Goal: Task Accomplishment & Management: Use online tool/utility

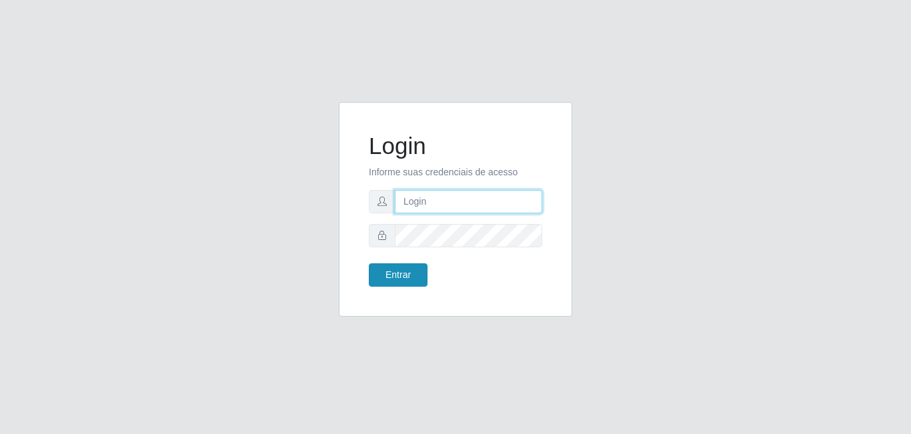
type input "[EMAIL_ADDRESS][DOMAIN_NAME]"
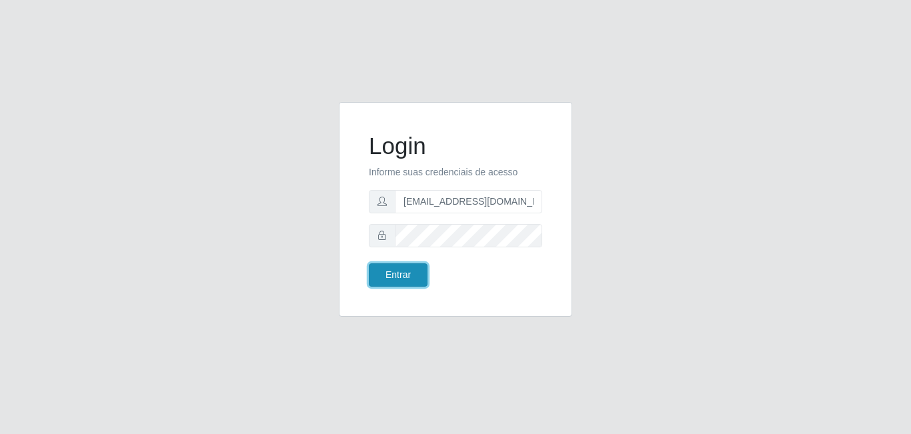
click at [399, 277] on button "Entrar" at bounding box center [398, 274] width 59 height 23
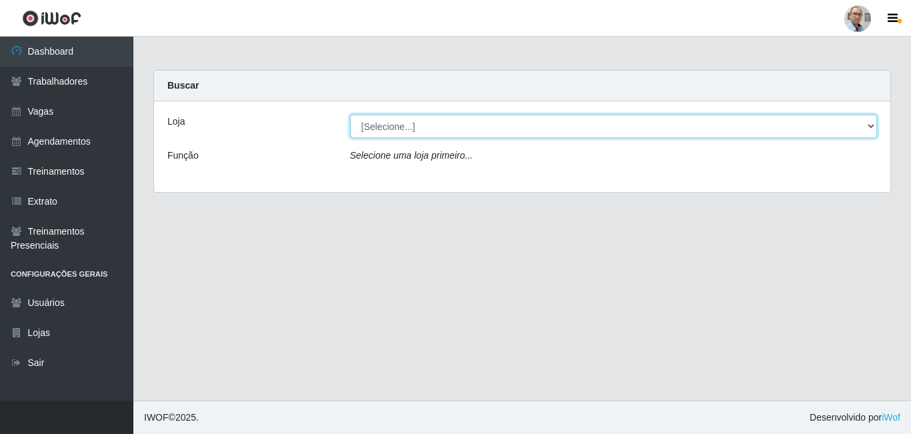
click at [832, 129] on select "[Selecione...] Mar Vermelho - Loja 04" at bounding box center [614, 126] width 528 height 23
select select "251"
click at [350, 115] on select "[Selecione...] Mar Vermelho - Loja 04" at bounding box center [614, 126] width 528 height 23
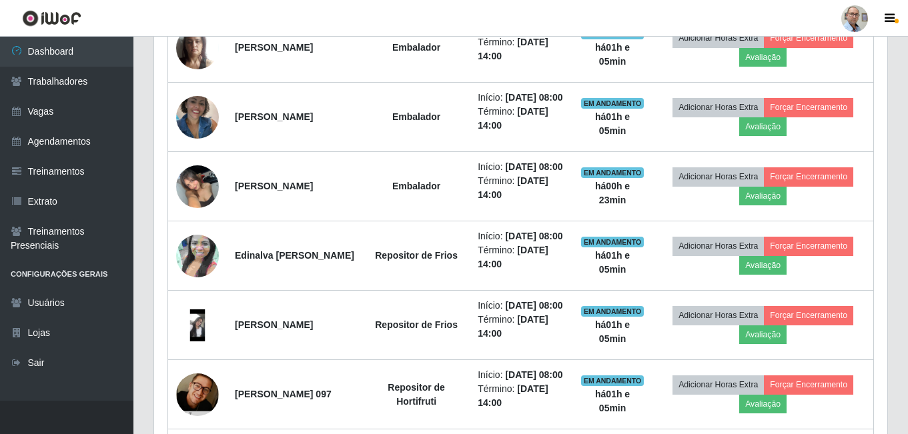
scroll to position [734, 0]
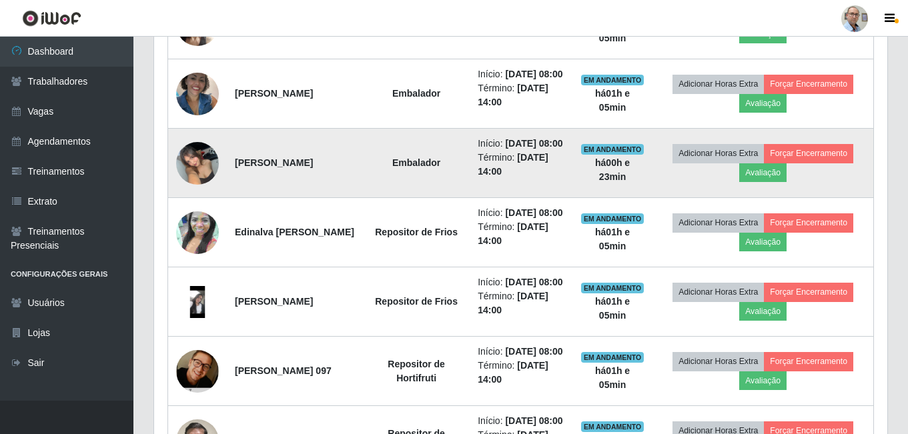
click at [197, 191] on img at bounding box center [197, 163] width 43 height 57
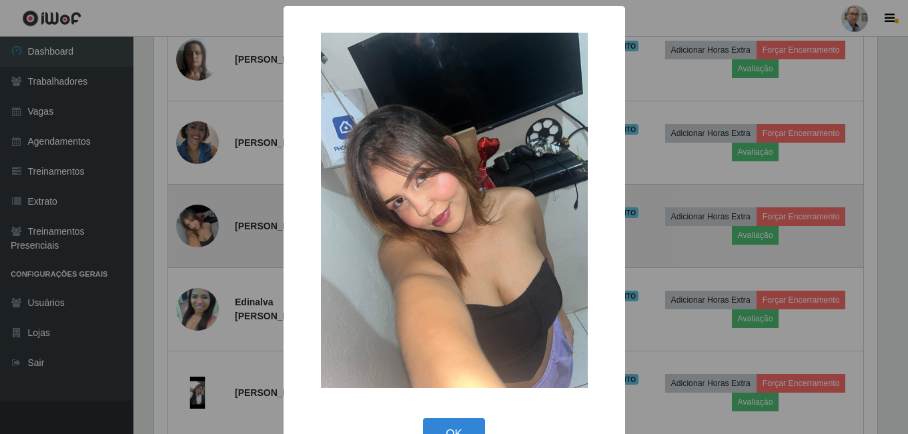
scroll to position [277, 726]
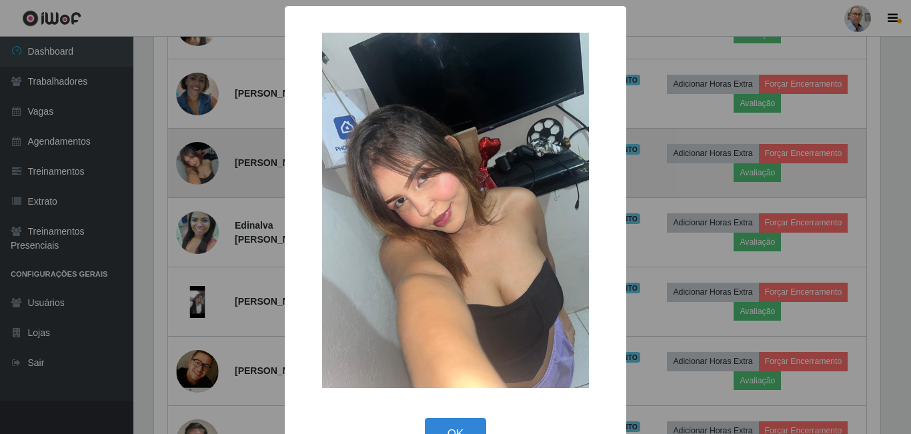
click at [197, 219] on div "× OK Cancel" at bounding box center [455, 217] width 911 height 434
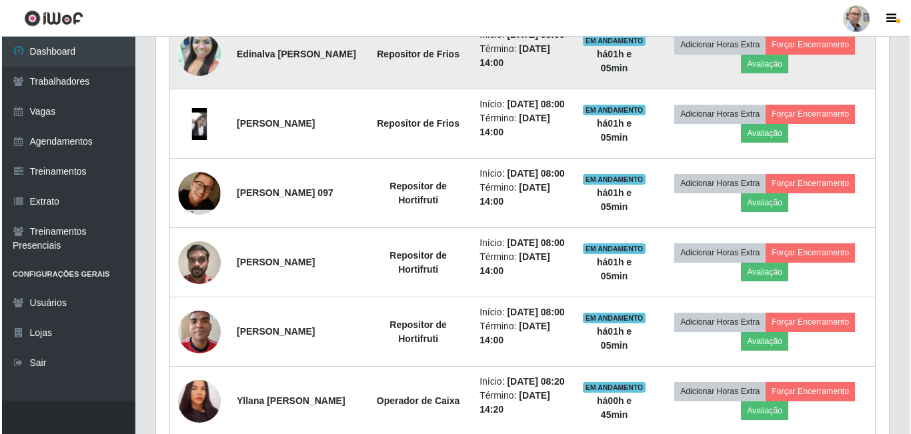
scroll to position [1001, 0]
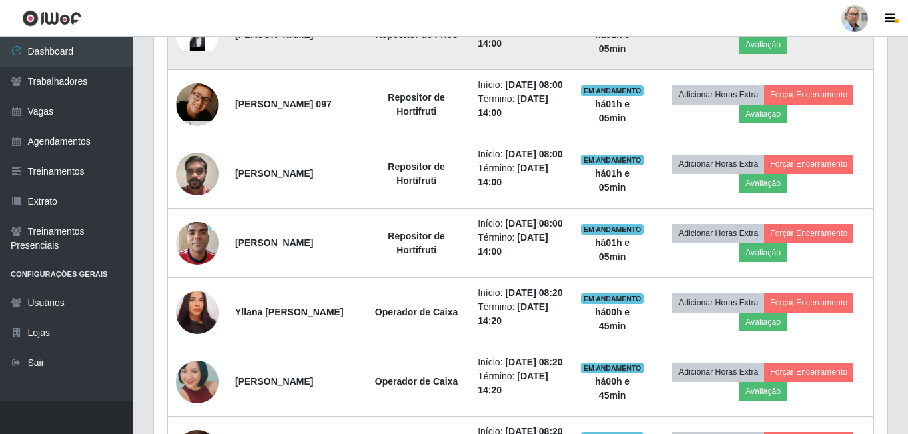
click at [187, 51] on img at bounding box center [197, 35] width 43 height 32
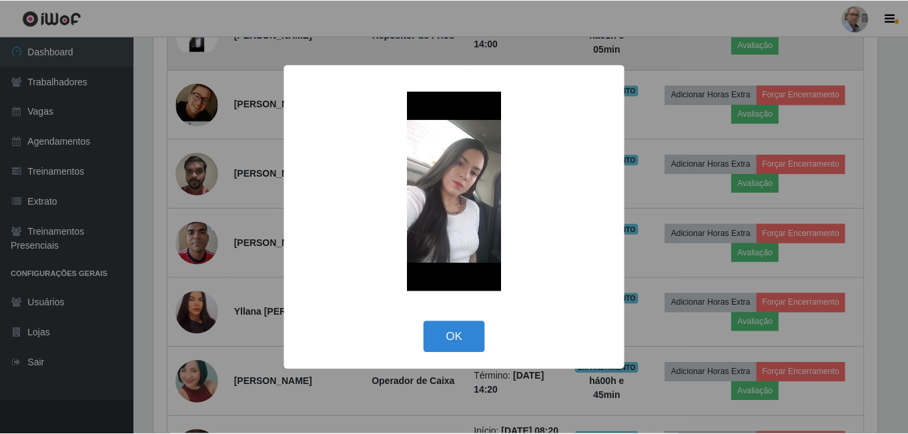
scroll to position [277, 726]
click at [187, 119] on div "× OK Cancel" at bounding box center [455, 217] width 911 height 434
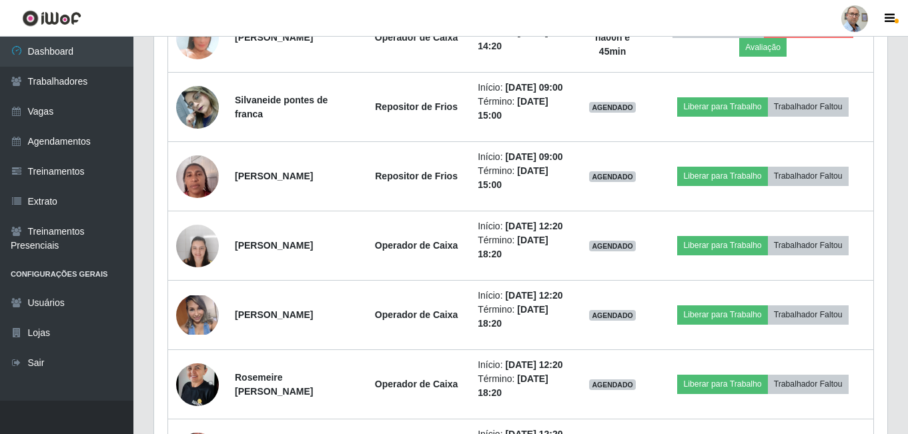
scroll to position [1534, 0]
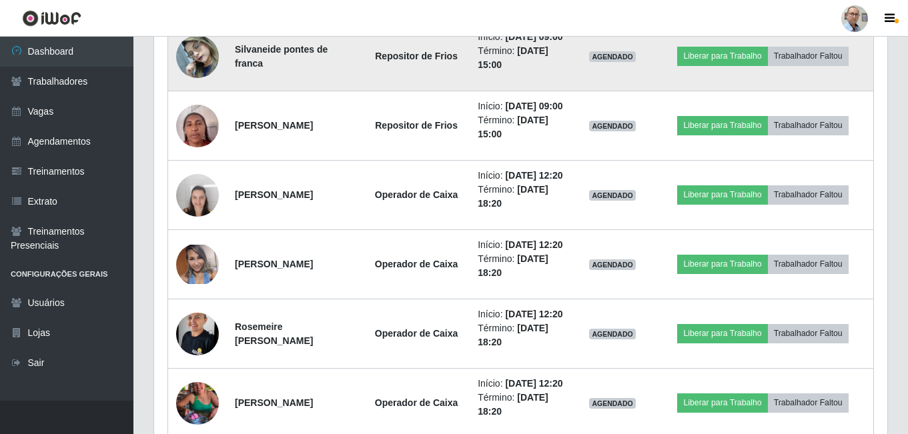
click at [190, 85] on img at bounding box center [197, 56] width 43 height 57
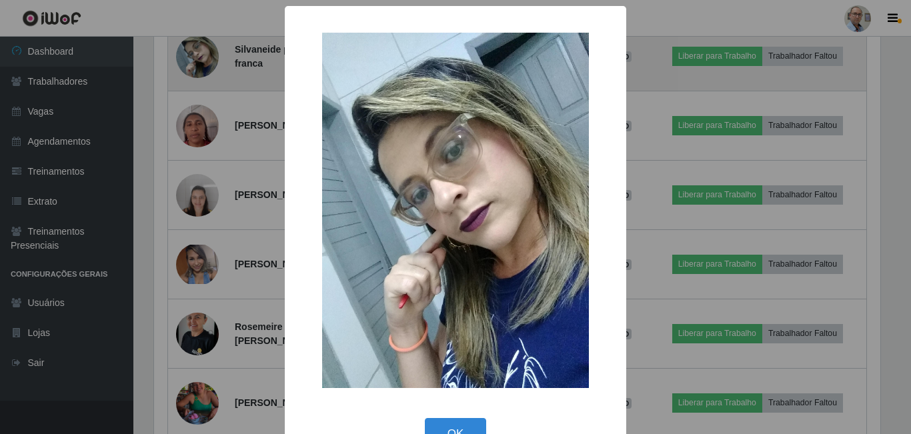
click at [190, 253] on div "× OK Cancel" at bounding box center [455, 217] width 911 height 434
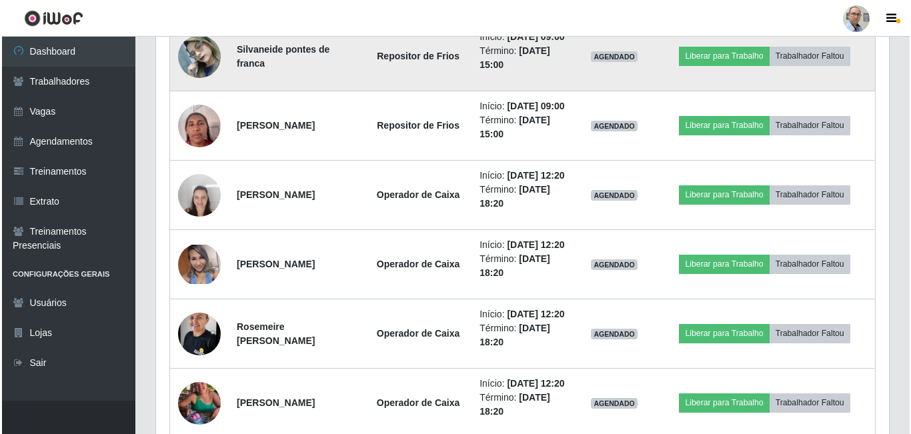
scroll to position [277, 733]
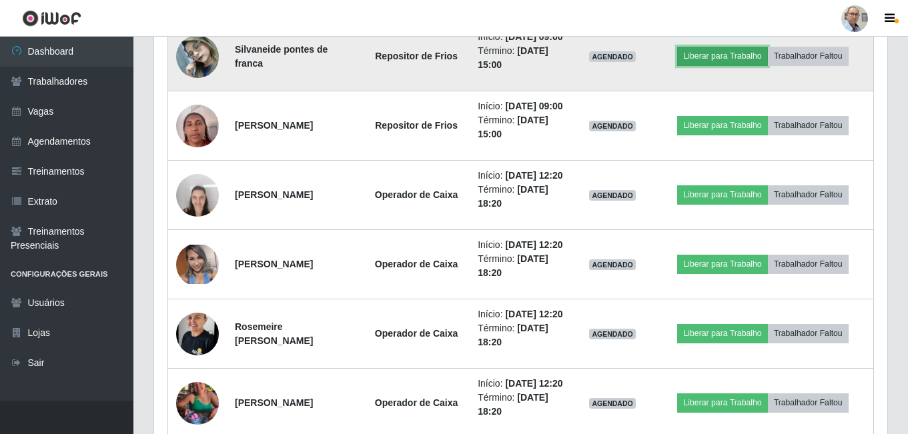
click at [736, 65] on button "Liberar para Trabalho" at bounding box center [722, 56] width 90 height 19
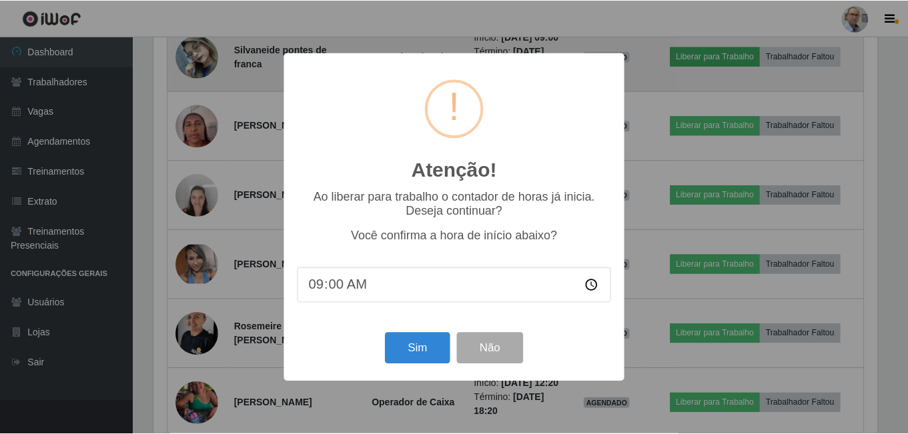
scroll to position [277, 726]
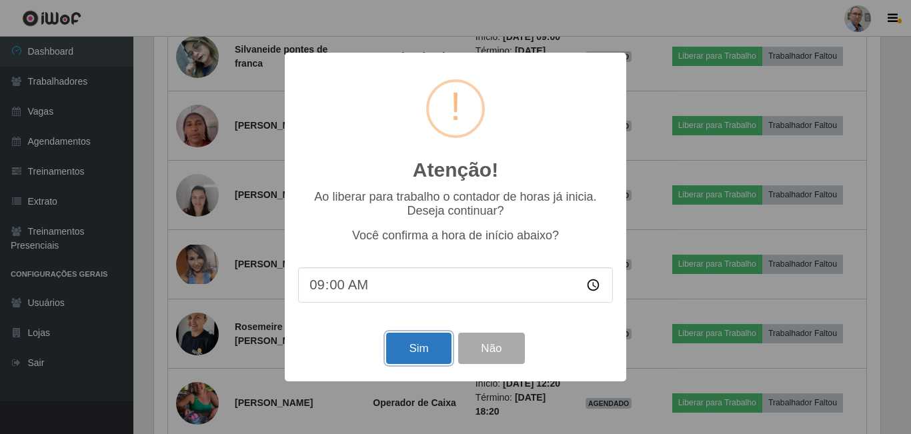
click at [405, 346] on button "Sim" at bounding box center [418, 348] width 65 height 31
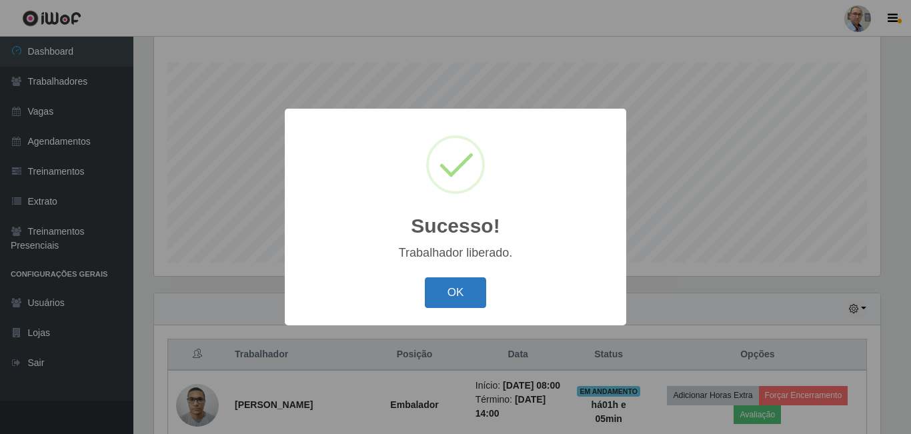
click at [434, 281] on button "OK" at bounding box center [456, 292] width 62 height 31
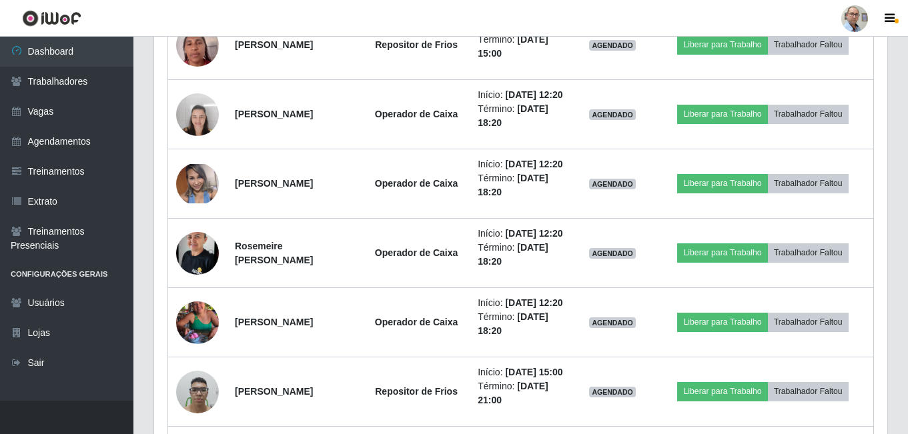
scroll to position [1815, 0]
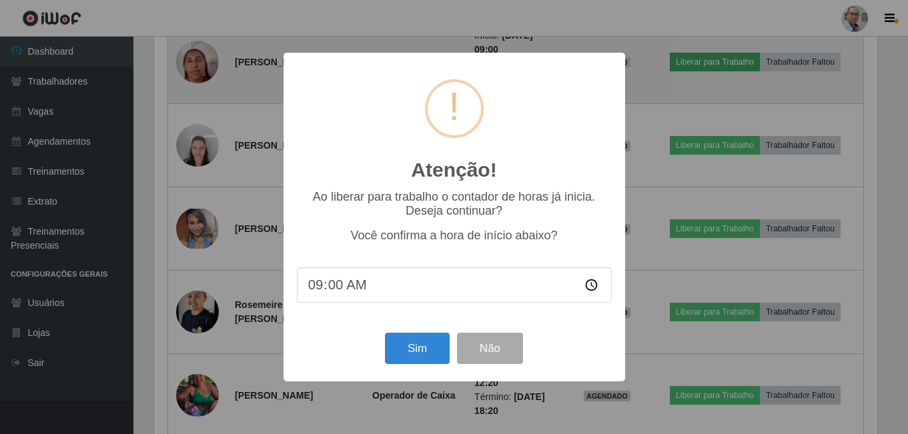
scroll to position [277, 726]
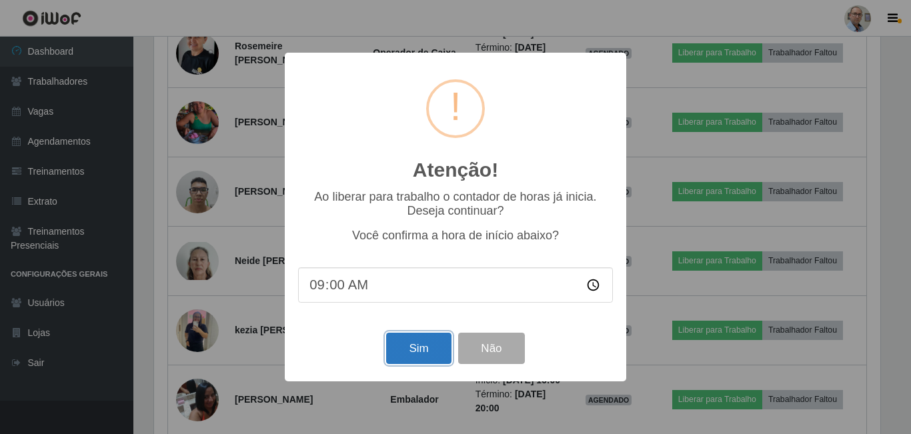
click at [416, 356] on button "Sim" at bounding box center [418, 348] width 65 height 31
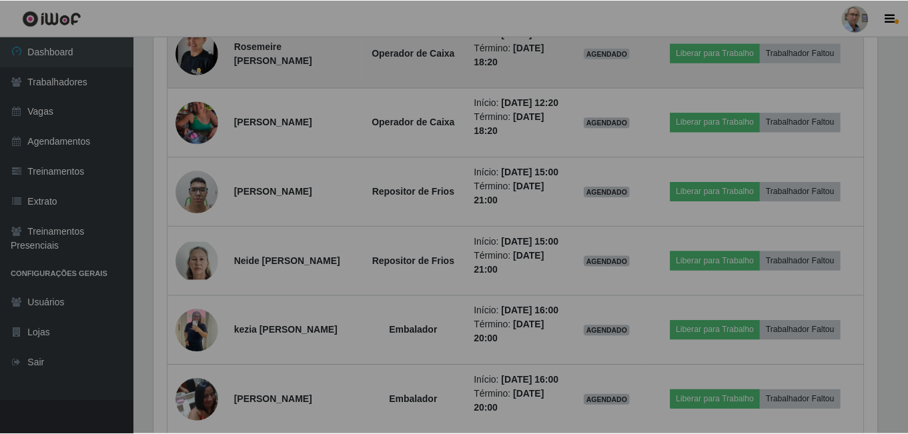
scroll to position [0, 0]
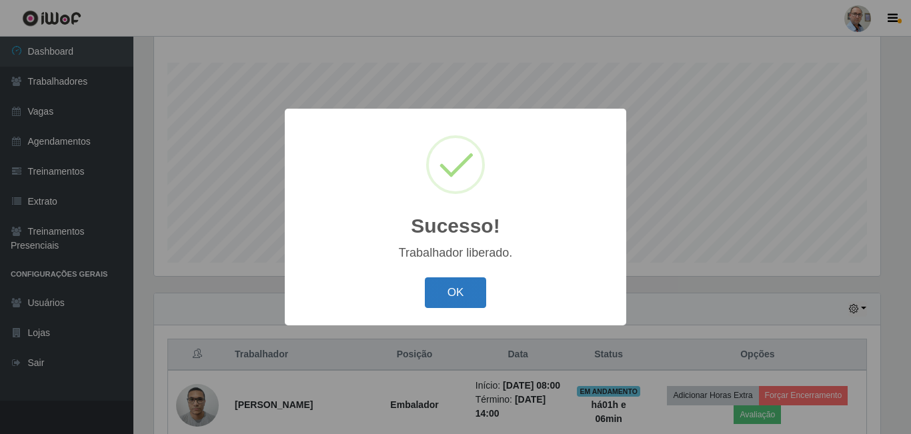
click at [483, 298] on button "OK" at bounding box center [456, 292] width 62 height 31
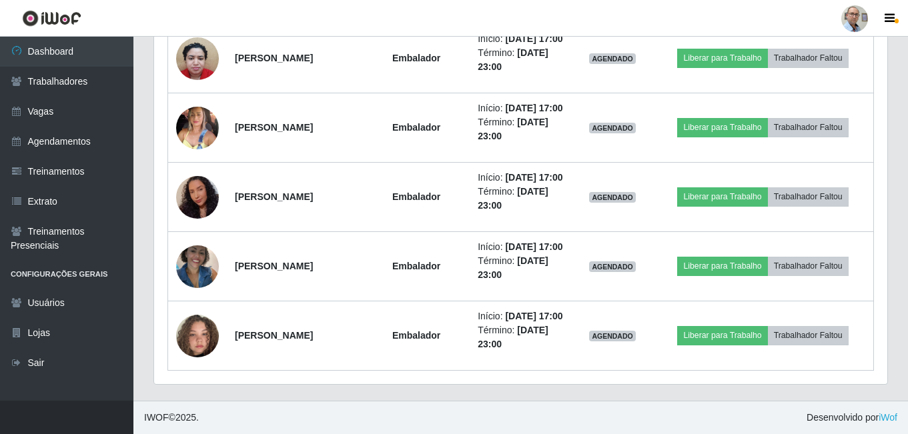
scroll to position [3799, 0]
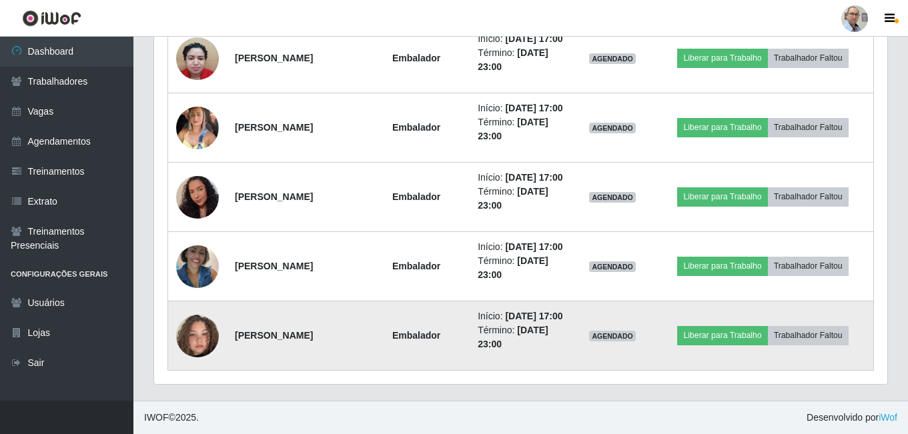
click at [203, 334] on img at bounding box center [197, 336] width 43 height 76
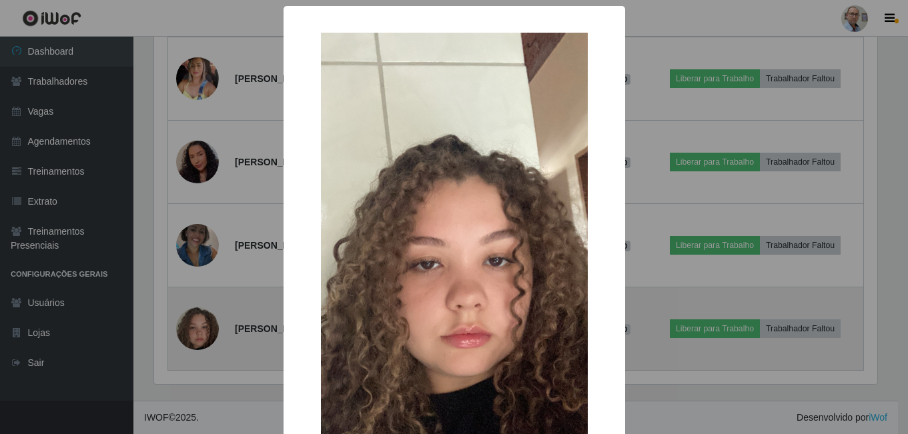
scroll to position [277, 726]
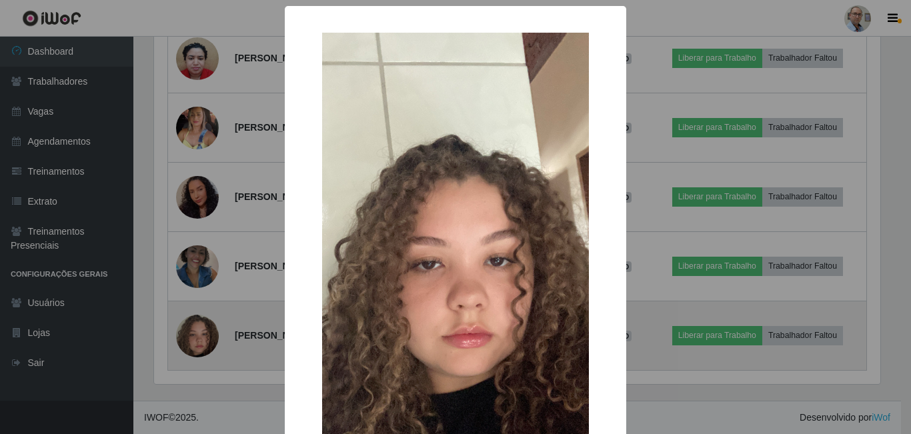
click at [203, 334] on div "× OK Cancel" at bounding box center [455, 217] width 911 height 434
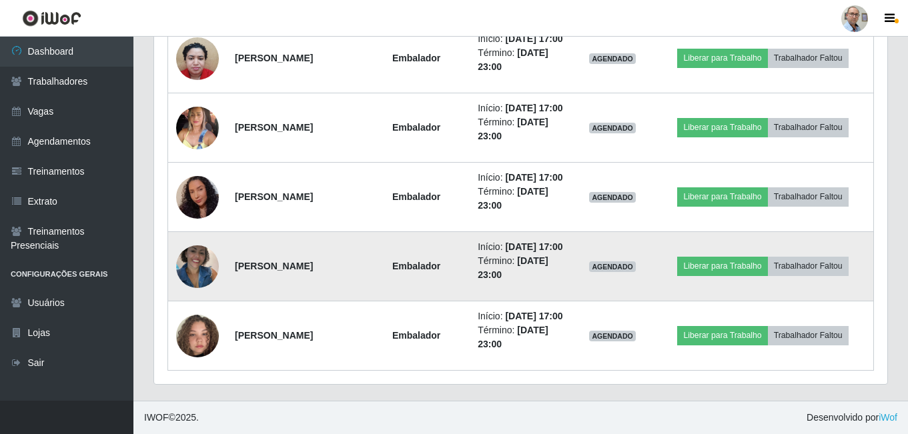
scroll to position [3666, 0]
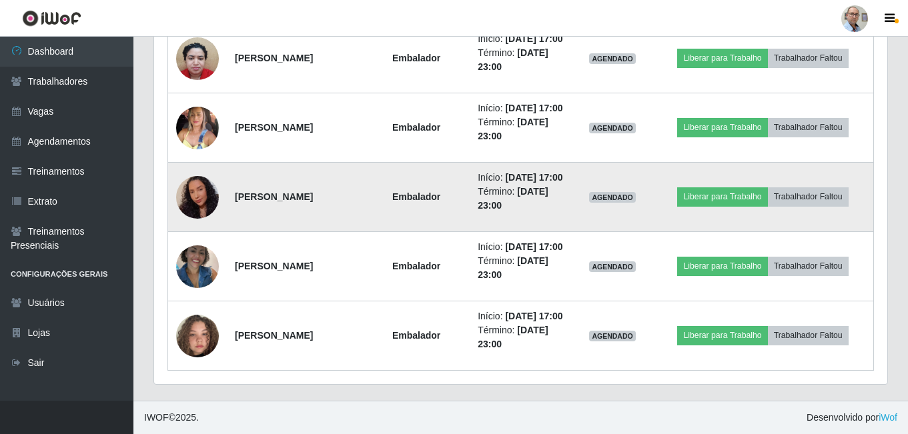
click at [214, 224] on img at bounding box center [197, 196] width 43 height 55
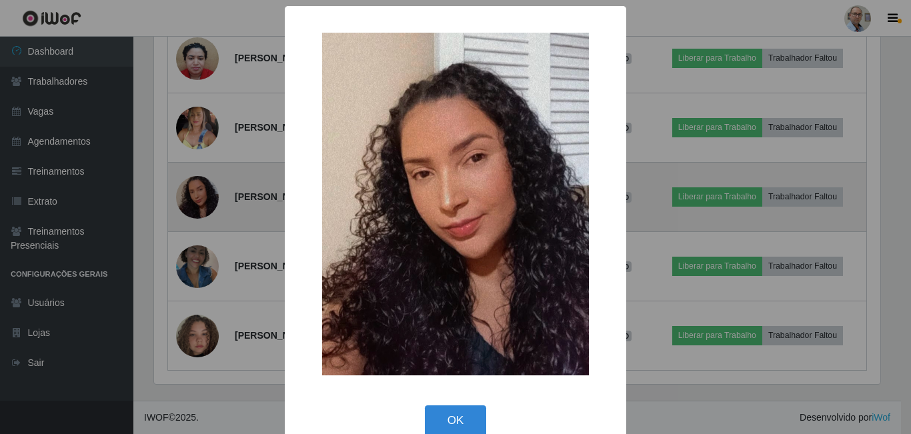
click at [214, 298] on div "× OK Cancel" at bounding box center [455, 217] width 911 height 434
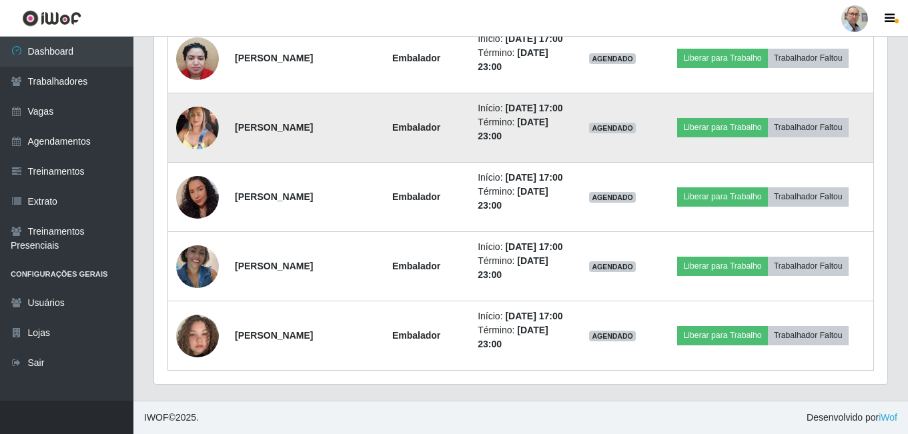
scroll to position [3399, 0]
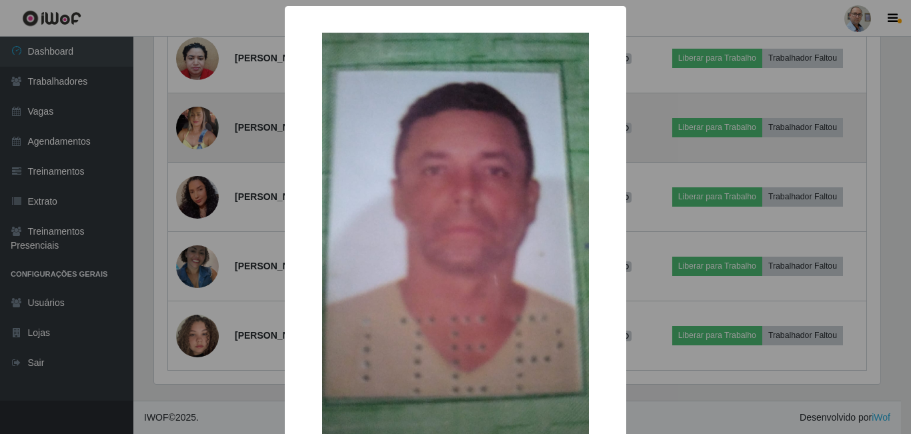
click at [200, 222] on div "× OK Cancel" at bounding box center [455, 217] width 911 height 434
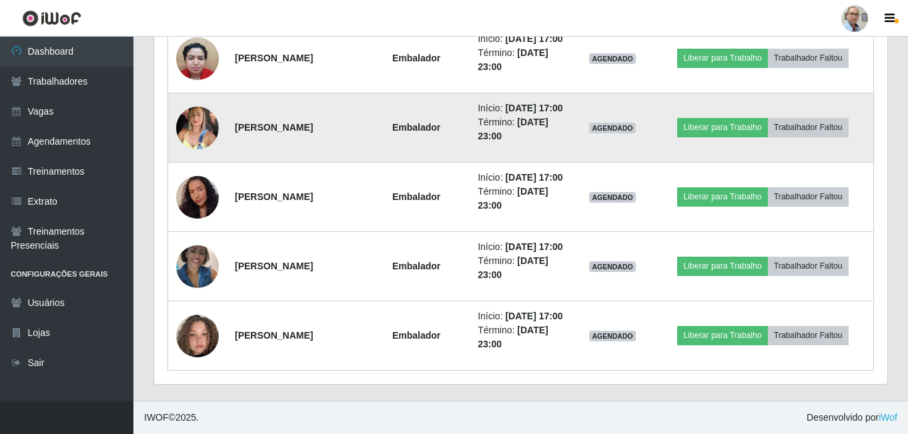
scroll to position [3199, 0]
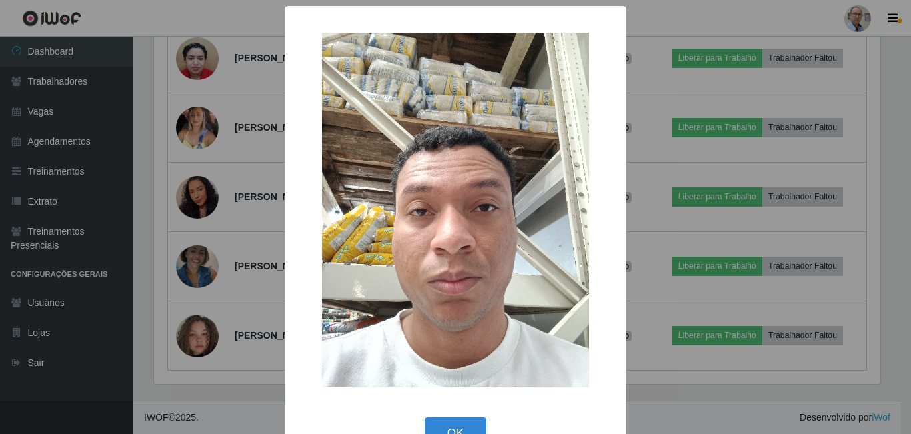
click at [191, 241] on div "× OK Cancel" at bounding box center [455, 217] width 911 height 434
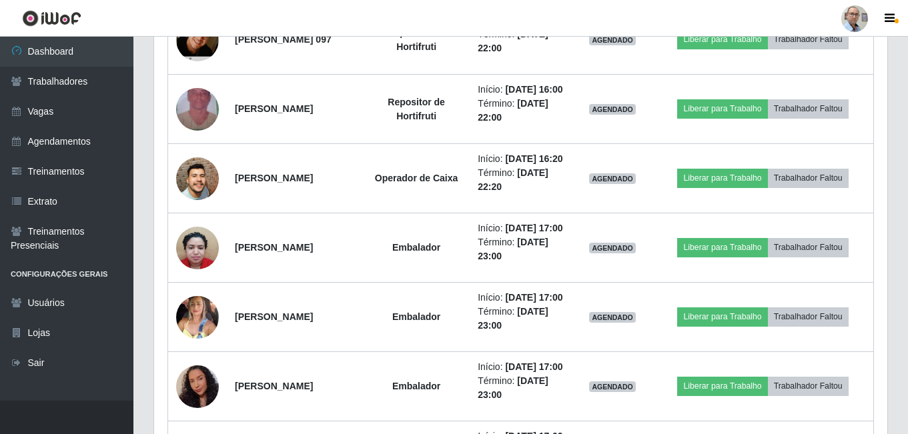
scroll to position [2999, 0]
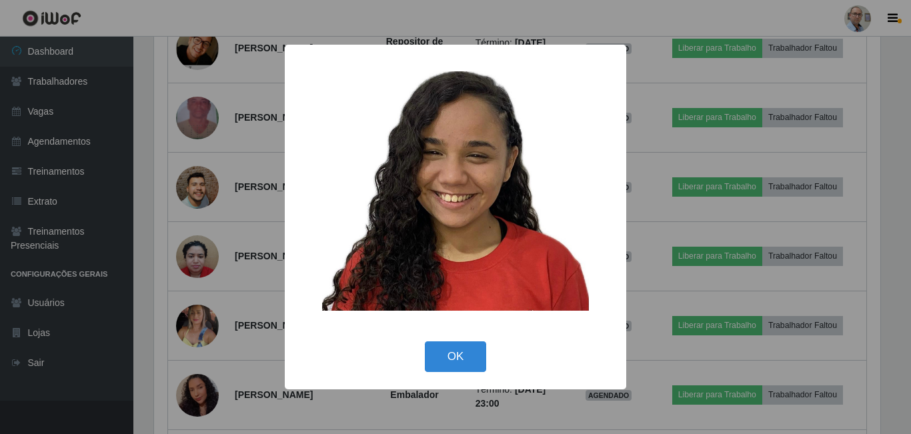
click at [202, 210] on div "× OK Cancel" at bounding box center [455, 217] width 911 height 434
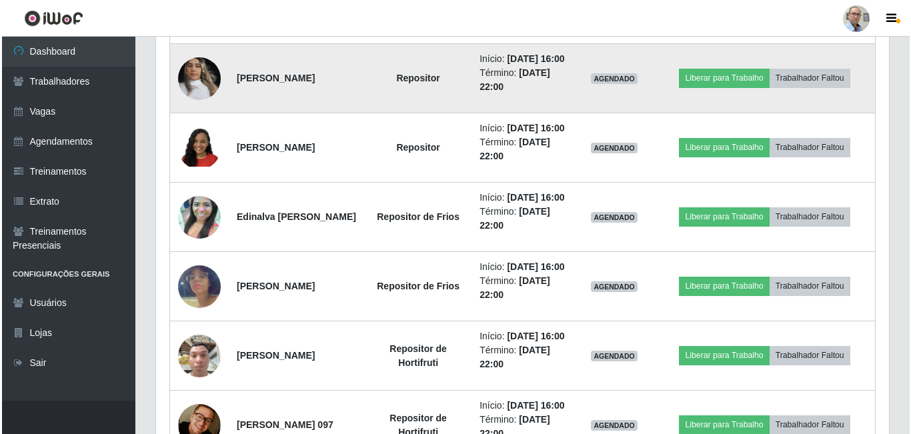
scroll to position [2599, 0]
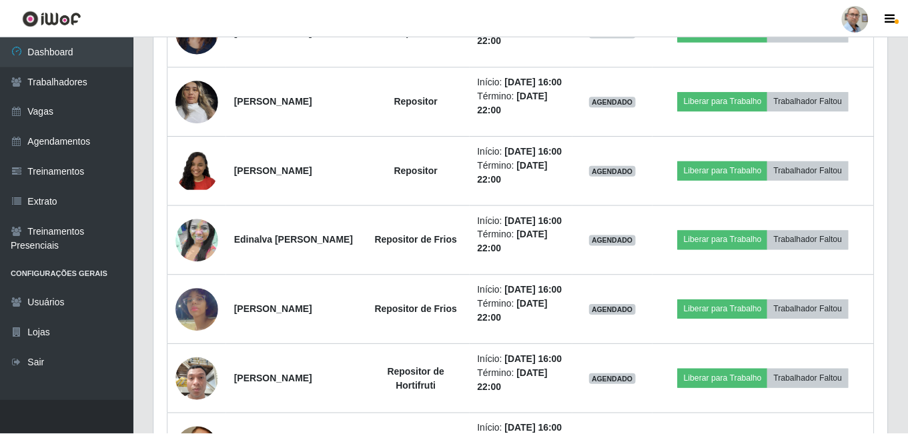
scroll to position [277, 726]
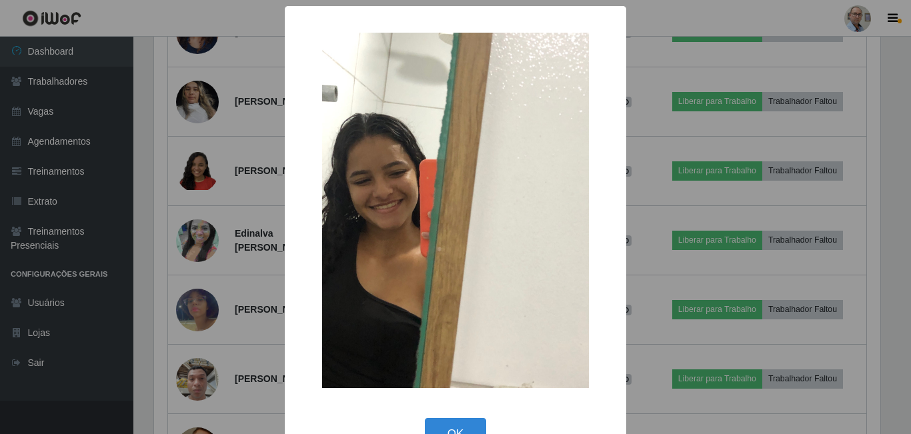
click at [202, 205] on div "× OK Cancel" at bounding box center [455, 217] width 911 height 434
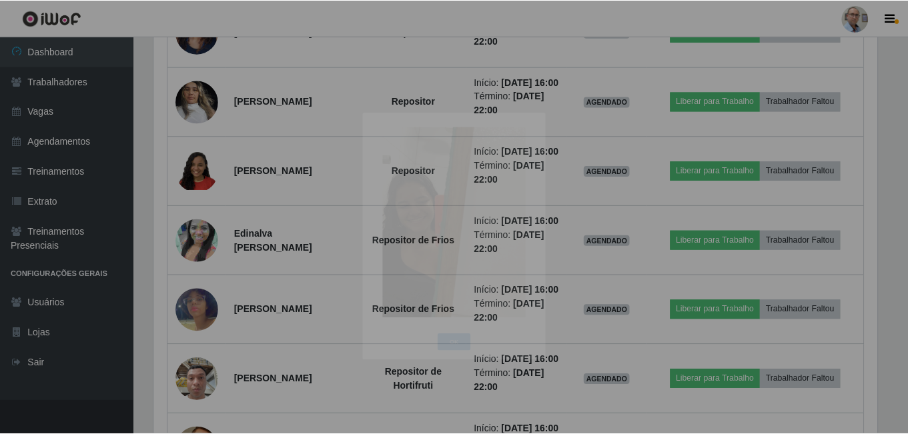
scroll to position [666735, 666279]
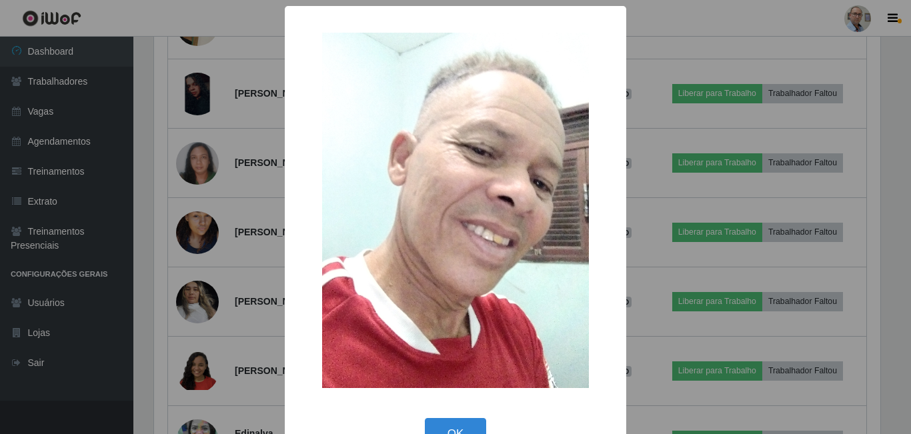
click at [203, 307] on div "× OK Cancel" at bounding box center [455, 217] width 911 height 434
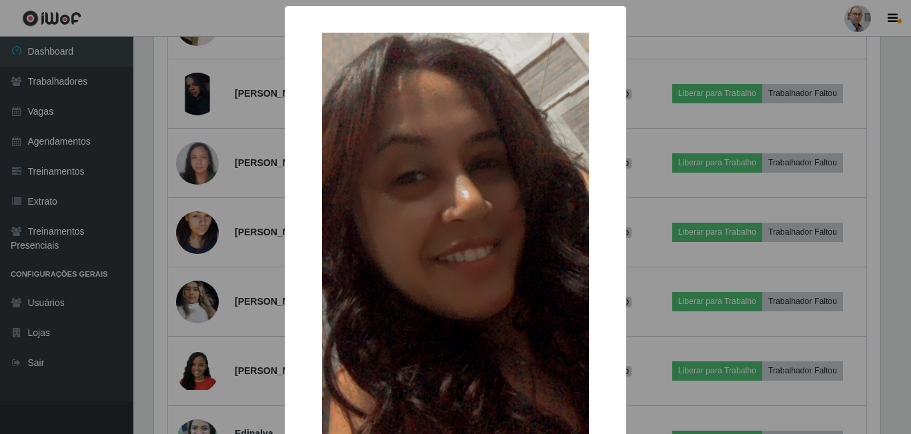
click at [210, 237] on div "× OK Cancel" at bounding box center [455, 217] width 911 height 434
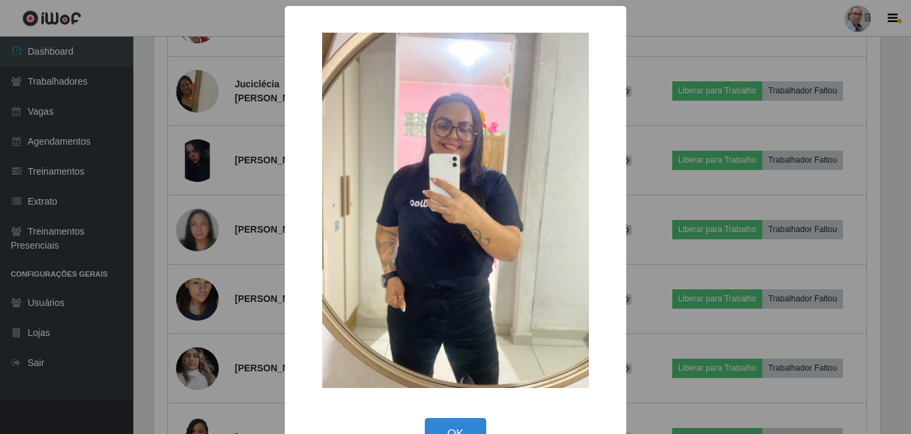
click at [205, 125] on div "× OK Cancel" at bounding box center [455, 217] width 911 height 434
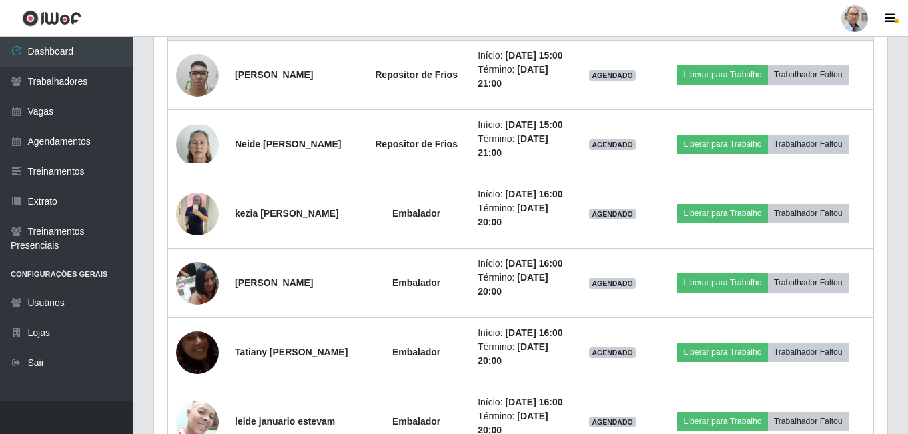
click at [197, 44] on img at bounding box center [197, 6] width 43 height 76
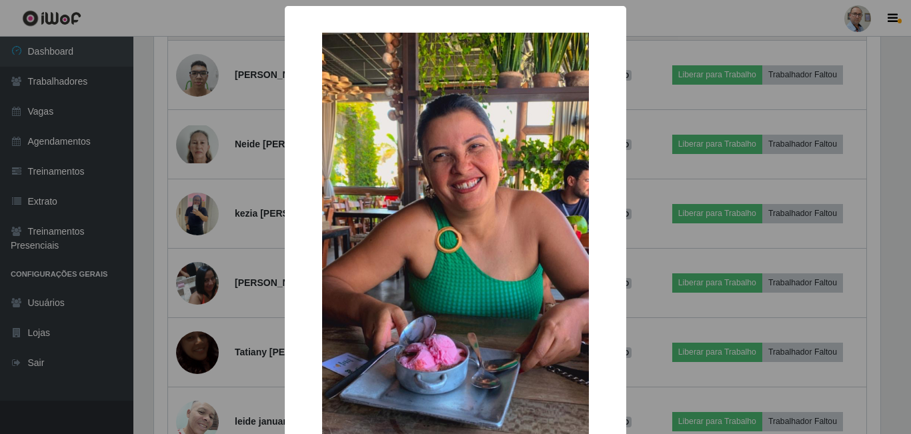
click at [197, 285] on div "× OK Cancel" at bounding box center [455, 217] width 911 height 434
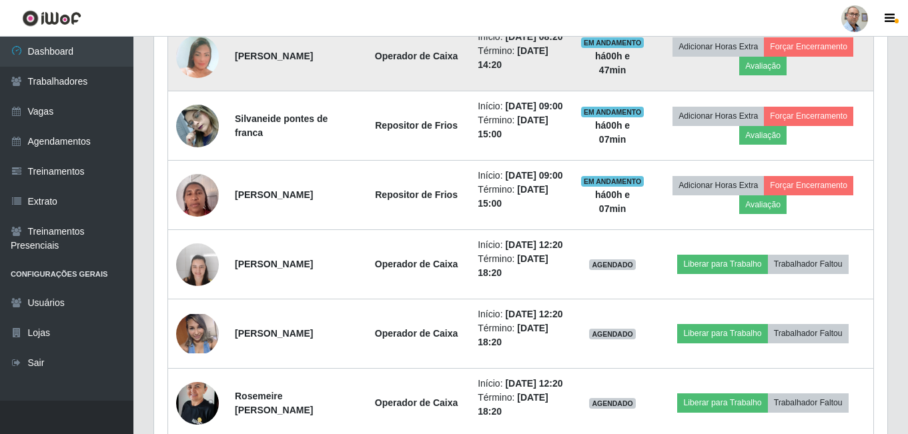
click at [208, 87] on img at bounding box center [197, 56] width 43 height 62
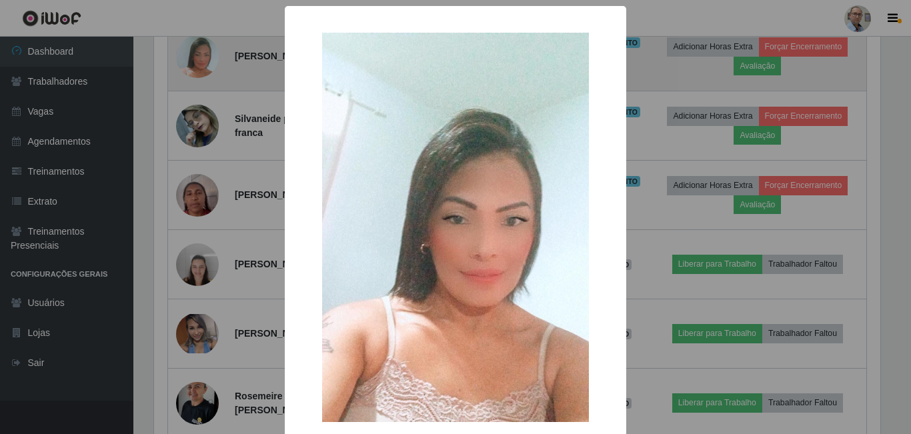
click at [208, 259] on div "× OK Cancel" at bounding box center [455, 217] width 911 height 434
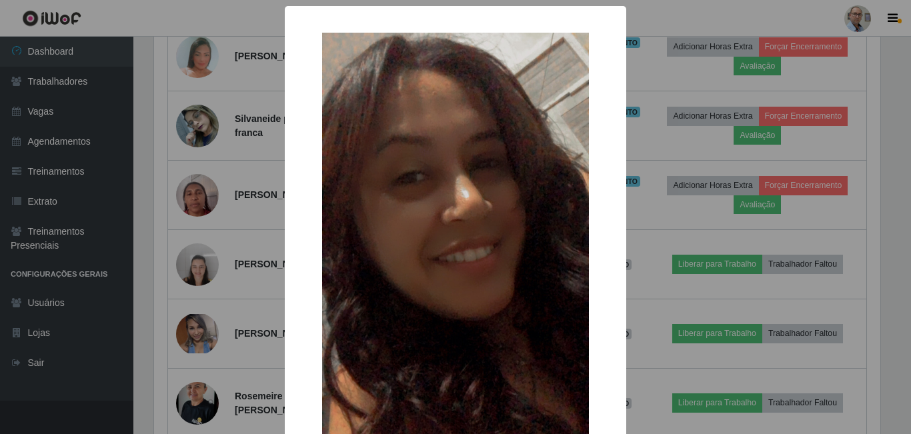
click at [203, 173] on div "× OK Cancel" at bounding box center [455, 217] width 911 height 434
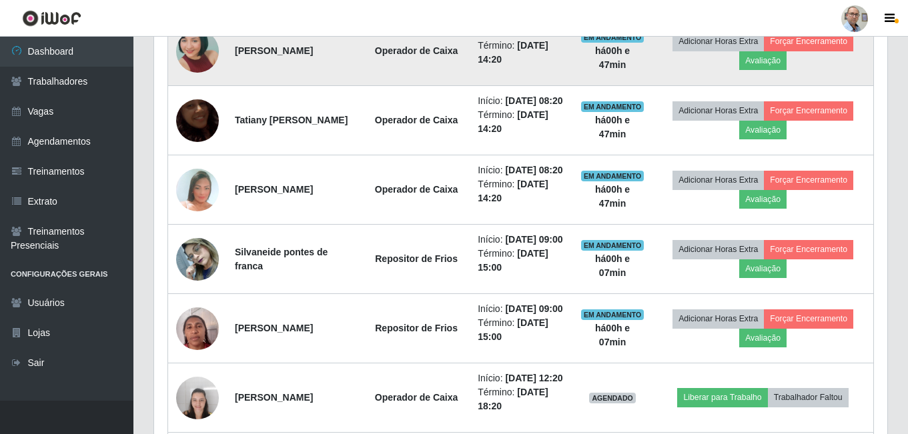
click at [203, 96] on img at bounding box center [197, 51] width 43 height 90
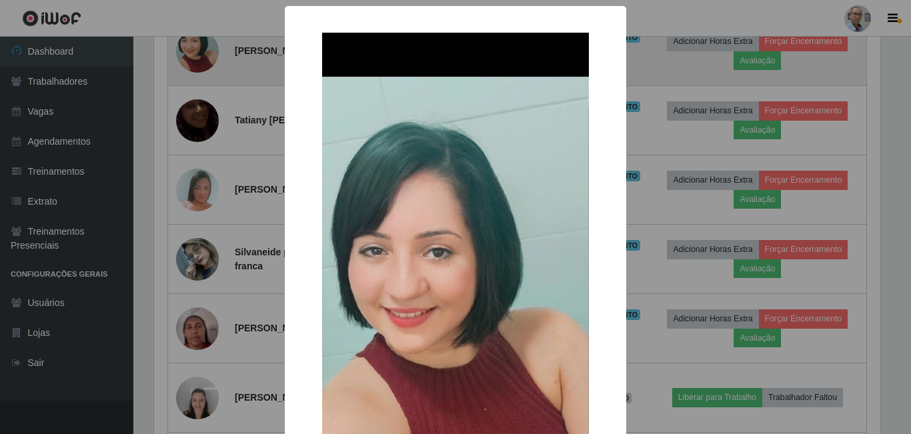
click at [203, 204] on div "× OK Cancel" at bounding box center [455, 217] width 911 height 434
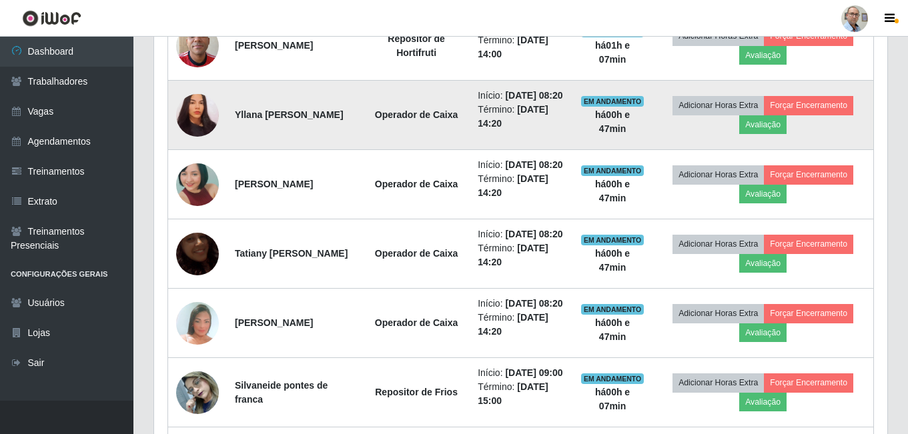
click at [195, 138] on img at bounding box center [197, 115] width 43 height 46
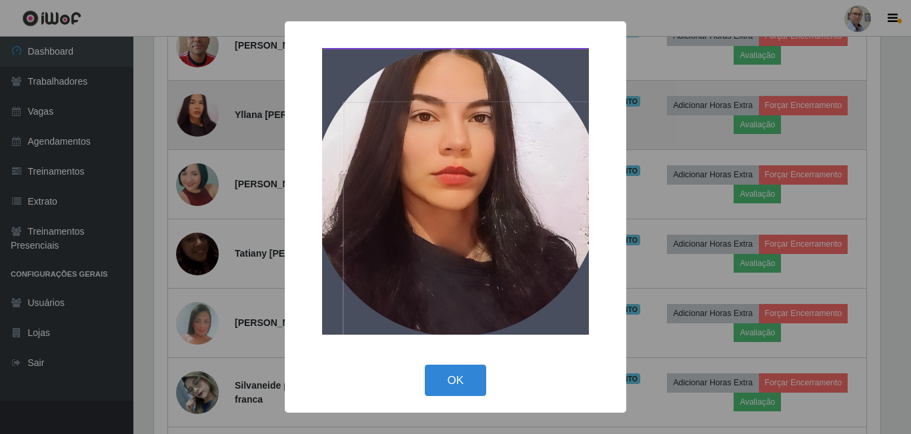
click at [195, 247] on div "× OK Cancel" at bounding box center [455, 217] width 911 height 434
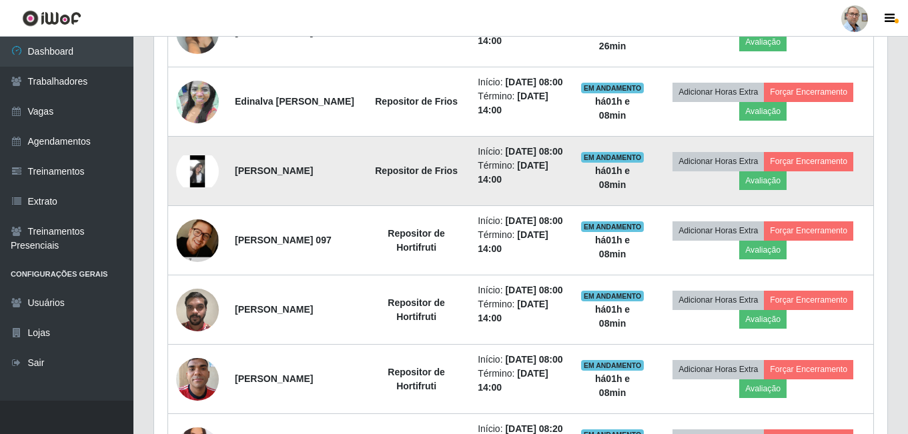
click at [193, 187] on img at bounding box center [197, 171] width 43 height 32
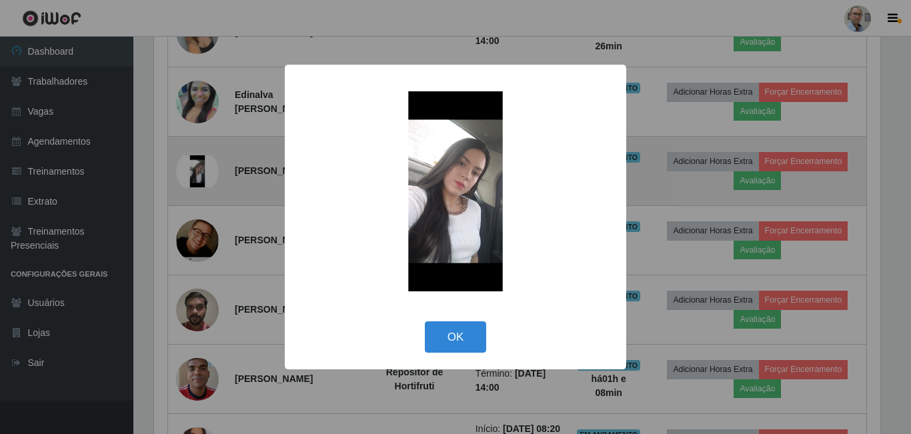
click at [193, 259] on div "× OK Cancel" at bounding box center [455, 217] width 911 height 434
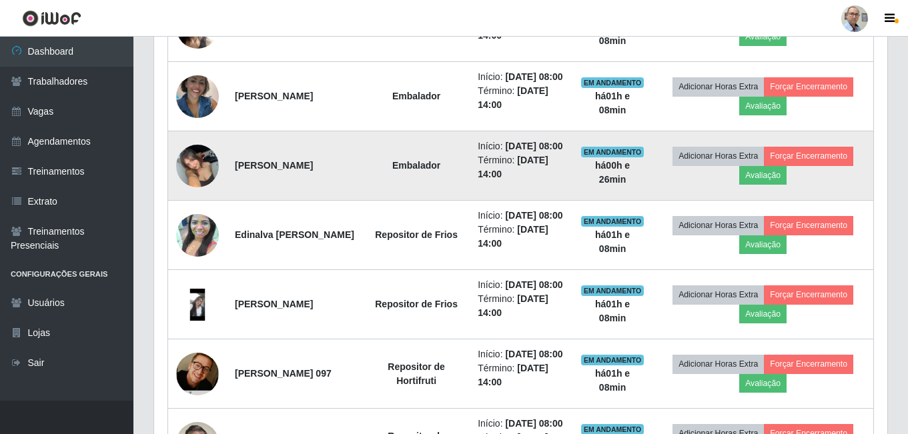
click at [195, 194] on img at bounding box center [197, 165] width 43 height 57
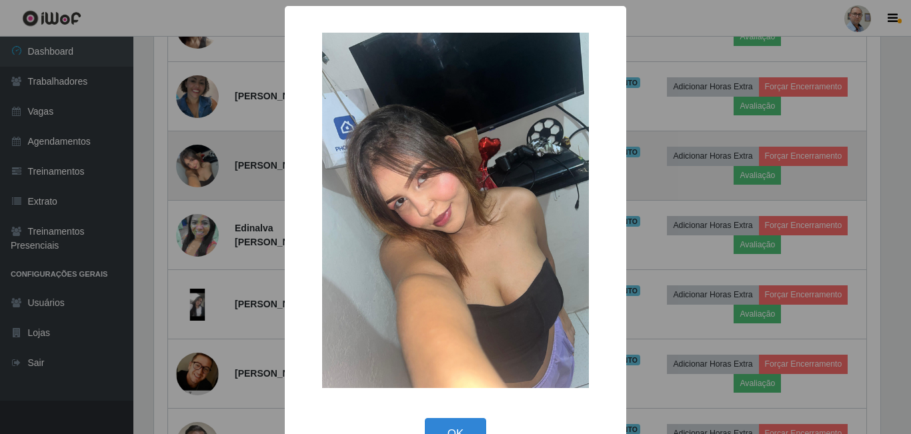
click at [195, 241] on div "× OK Cancel" at bounding box center [455, 217] width 911 height 434
